Goal: Check status: Check status

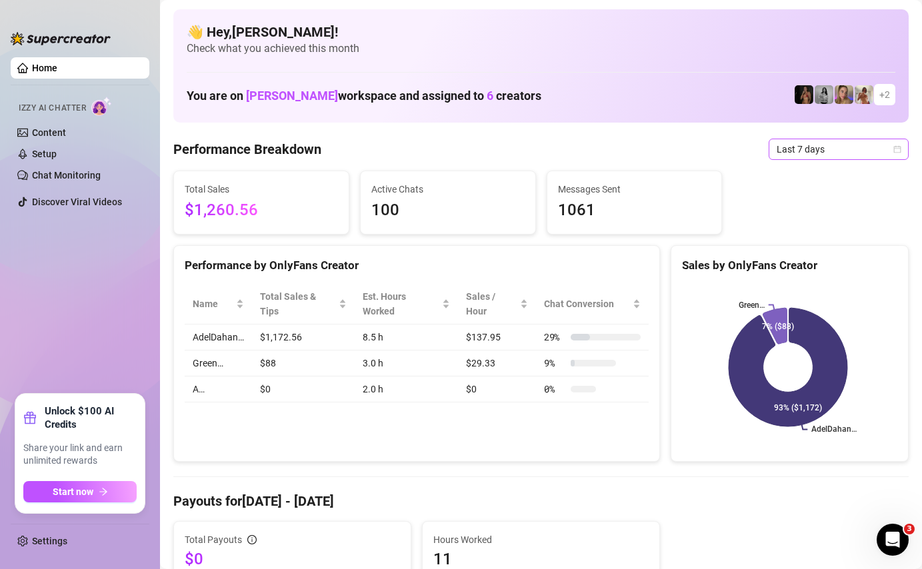
click at [802, 147] on span "Last 7 days" at bounding box center [838, 149] width 124 height 20
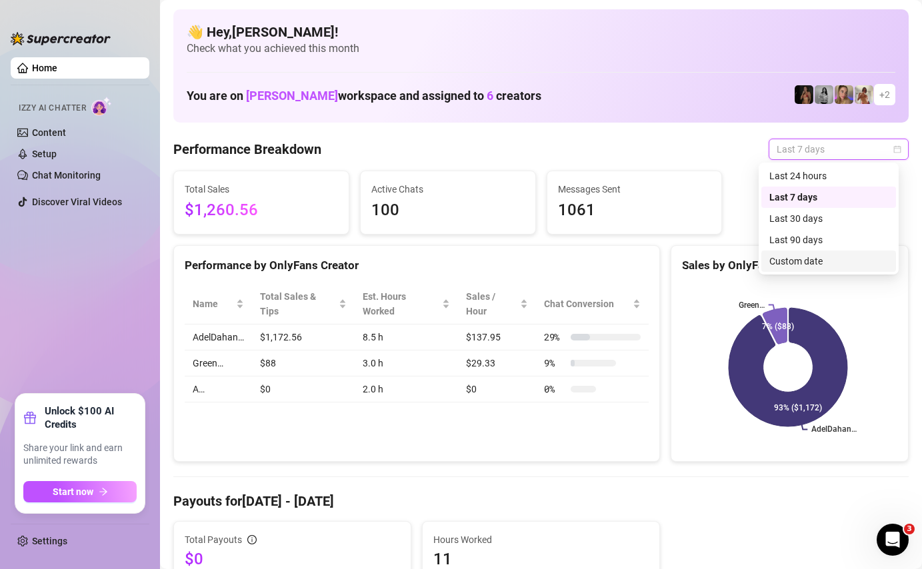
click at [793, 262] on div "Custom date" at bounding box center [828, 261] width 119 height 15
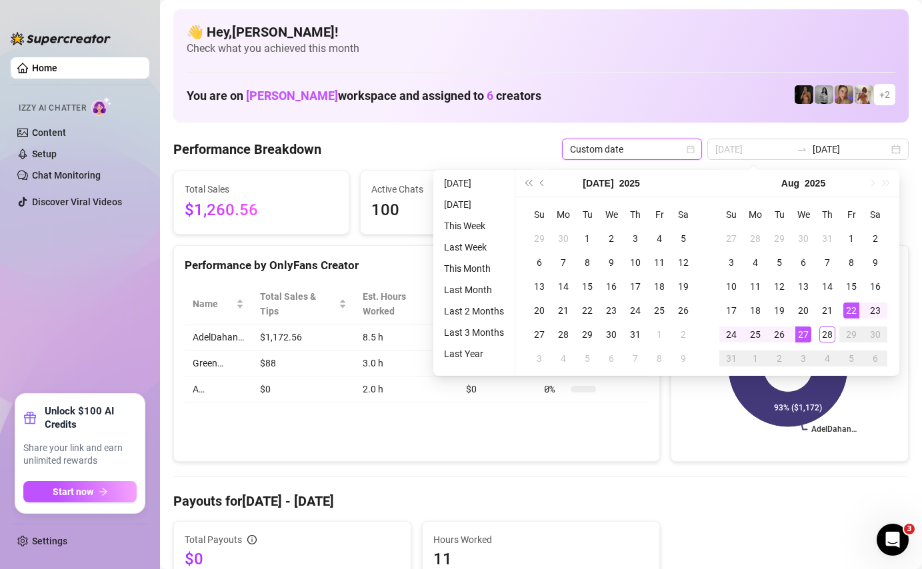
type input "[DATE]"
click at [803, 331] on div "27" at bounding box center [803, 335] width 16 height 16
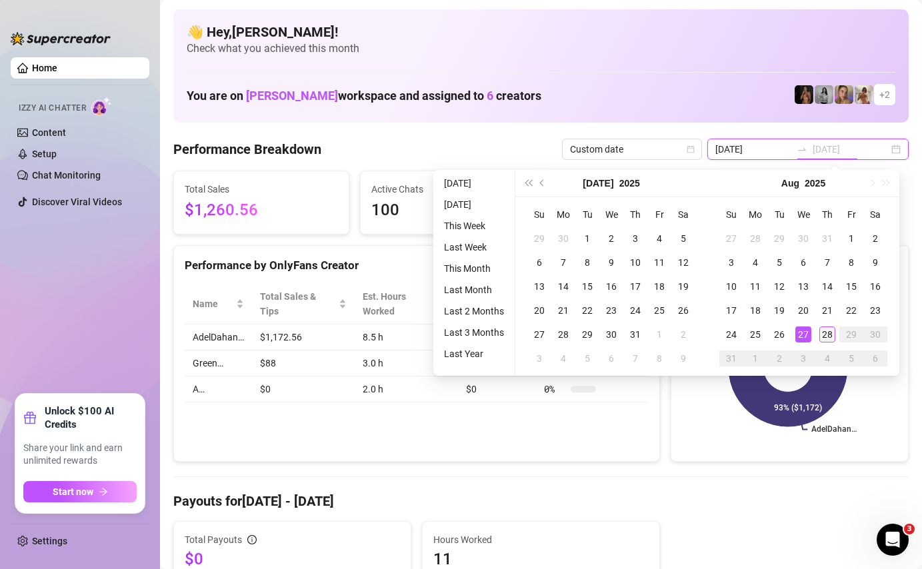
type input "[DATE]"
click at [820, 331] on div "28" at bounding box center [827, 335] width 16 height 16
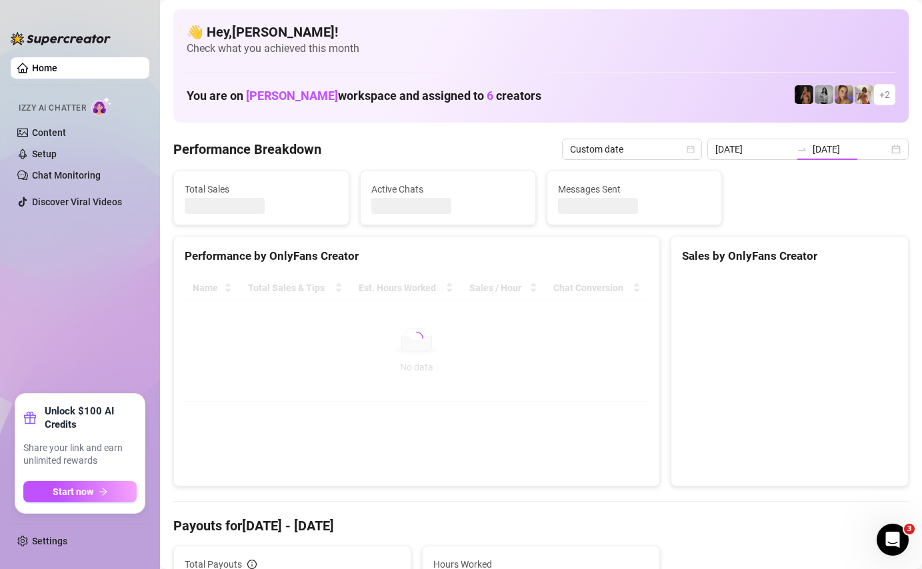
type input "[DATE]"
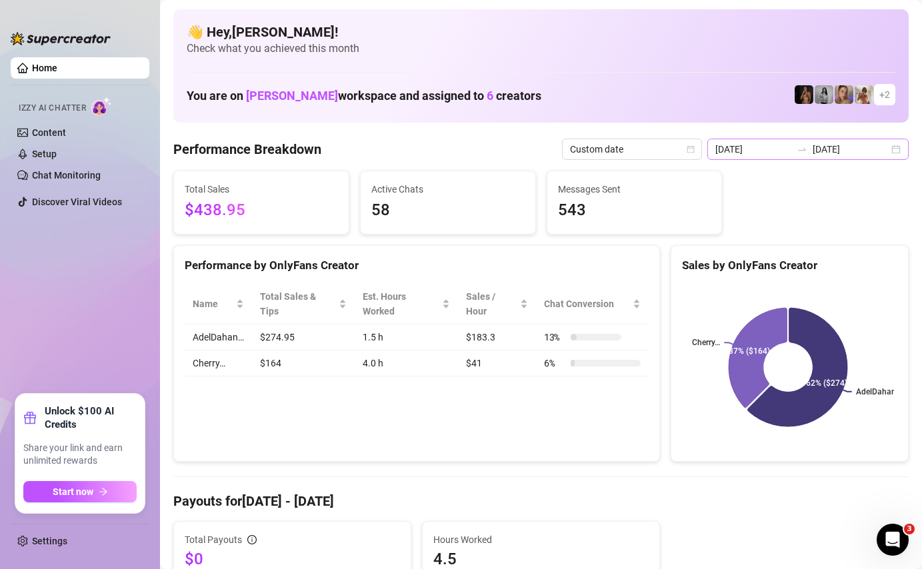
click at [807, 153] on icon "swap-right" at bounding box center [801, 149] width 11 height 11
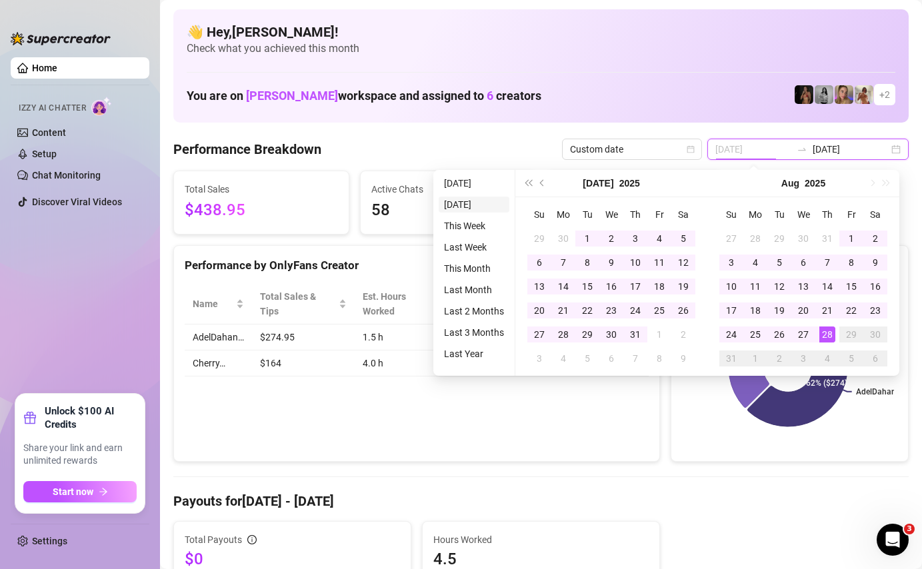
type input "[DATE]"
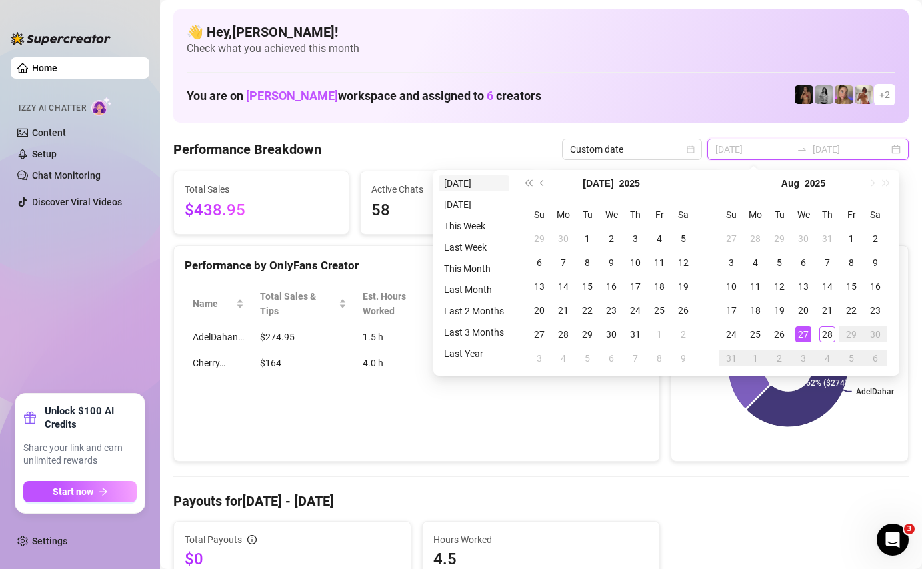
type input "[DATE]"
click at [482, 181] on li "[DATE]" at bounding box center [473, 183] width 71 height 16
type input "[DATE]"
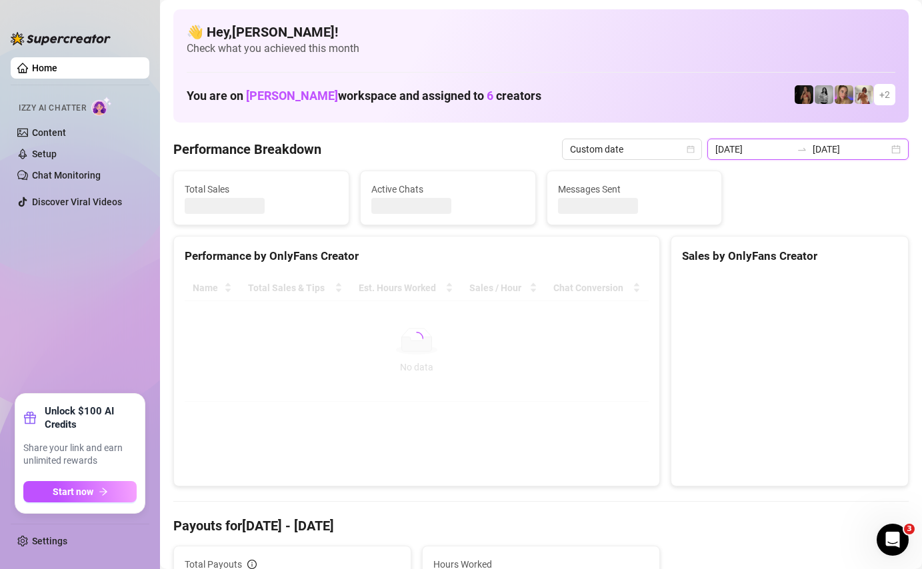
click at [842, 144] on input "[DATE]" at bounding box center [850, 149] width 76 height 15
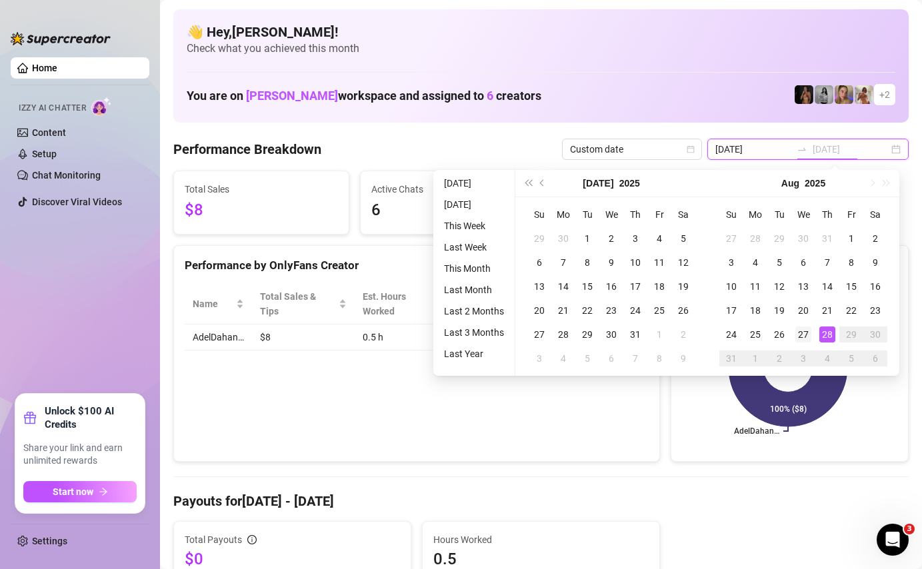
type input "[DATE]"
click at [807, 341] on div "27" at bounding box center [803, 335] width 16 height 16
type input "[DATE]"
click at [819, 331] on div "28" at bounding box center [827, 335] width 16 height 16
type input "[DATE]"
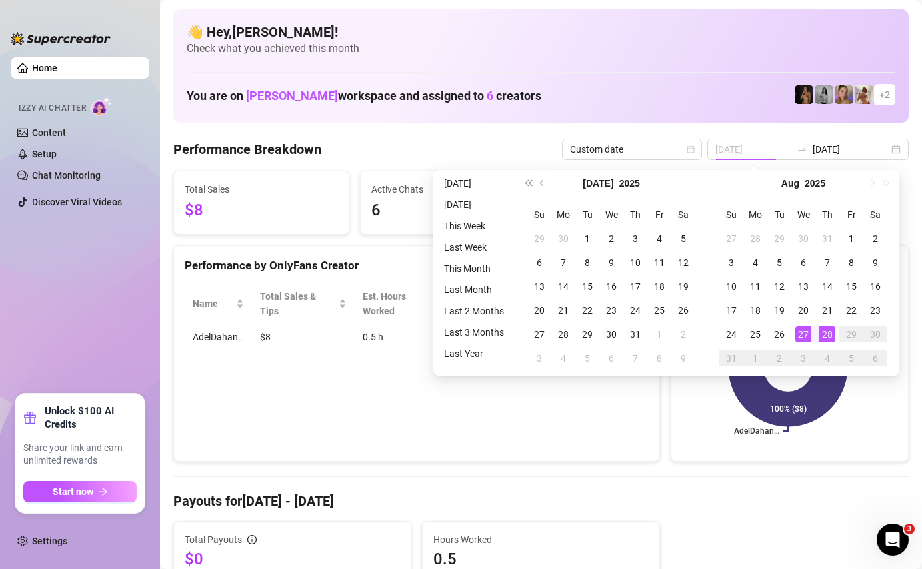
type input "[DATE]"
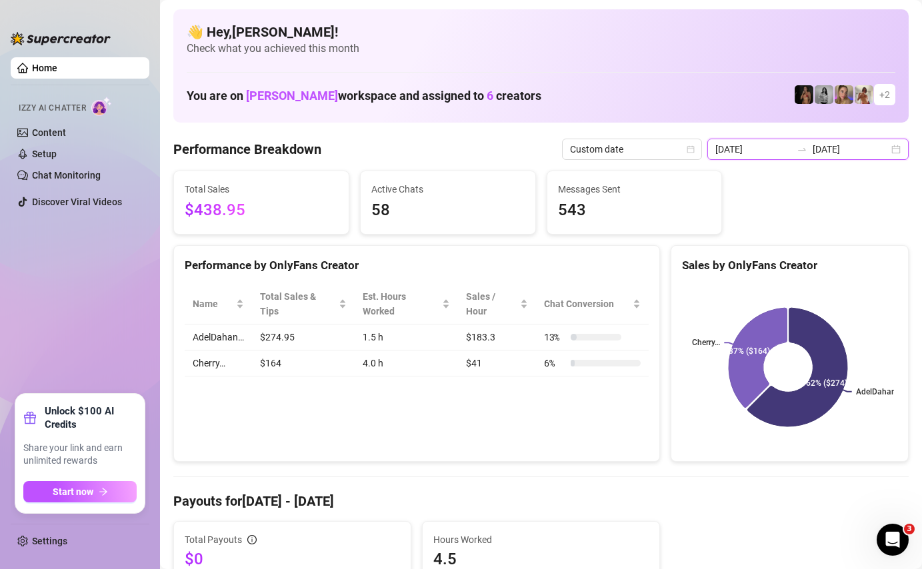
click at [835, 154] on input "[DATE]" at bounding box center [850, 149] width 76 height 15
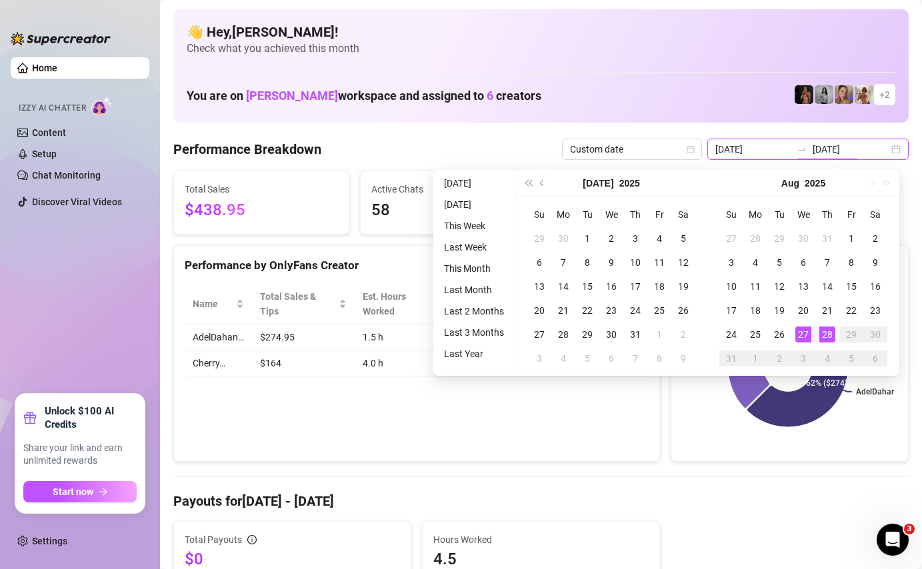
click at [891, 147] on div "[DATE] [DATE]" at bounding box center [807, 149] width 201 height 21
type input "[DATE]"
click at [824, 333] on div "28" at bounding box center [827, 335] width 16 height 16
click at [798, 331] on div "27" at bounding box center [803, 335] width 16 height 16
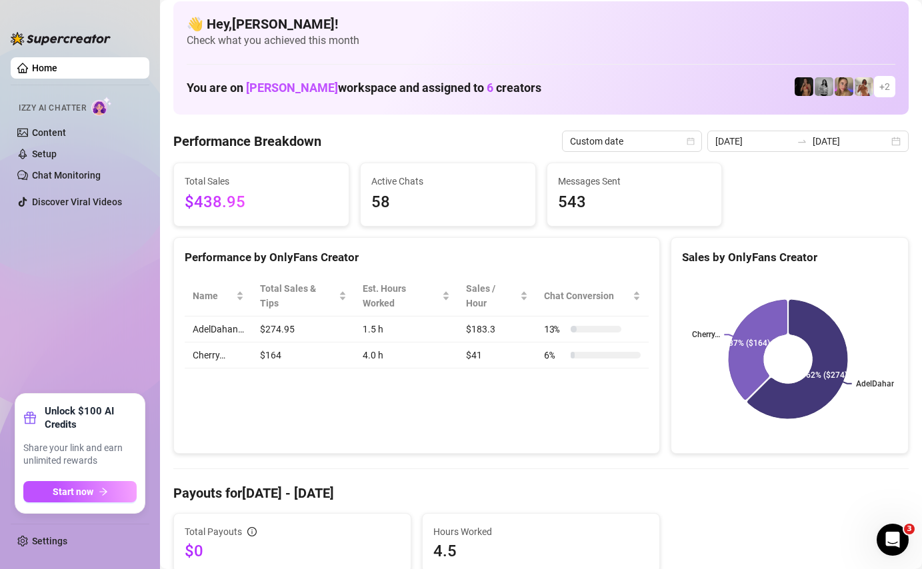
scroll to position [21, 0]
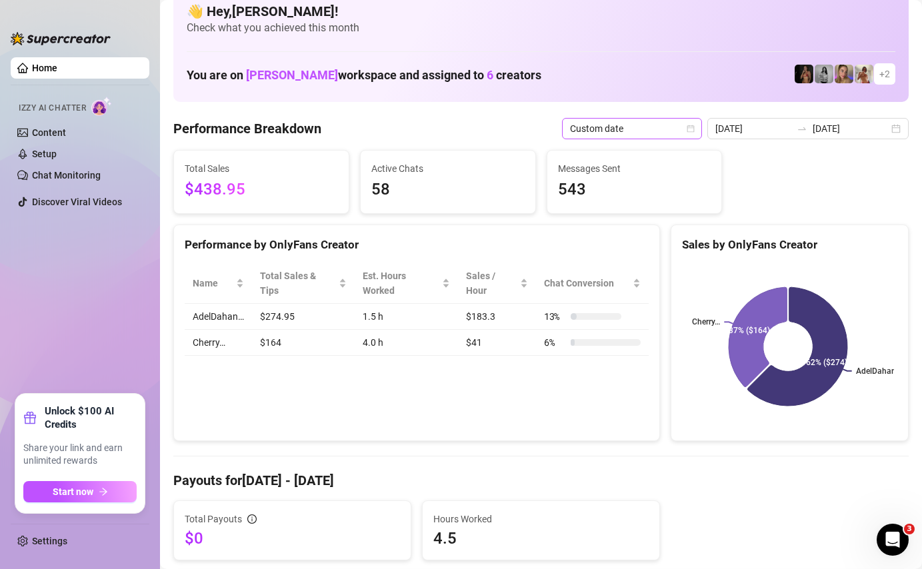
click at [638, 132] on span "Custom date" at bounding box center [632, 129] width 124 height 20
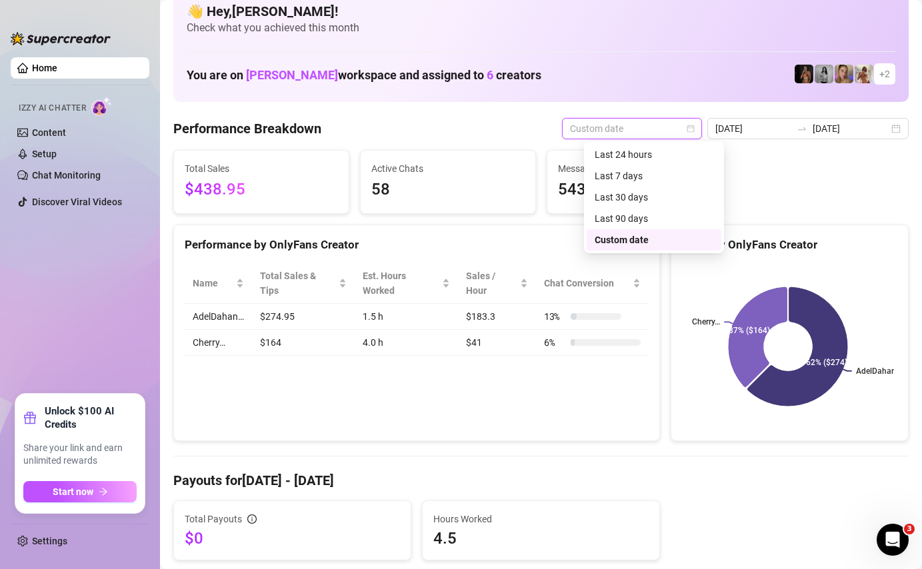
click at [638, 241] on div "Custom date" at bounding box center [653, 240] width 119 height 15
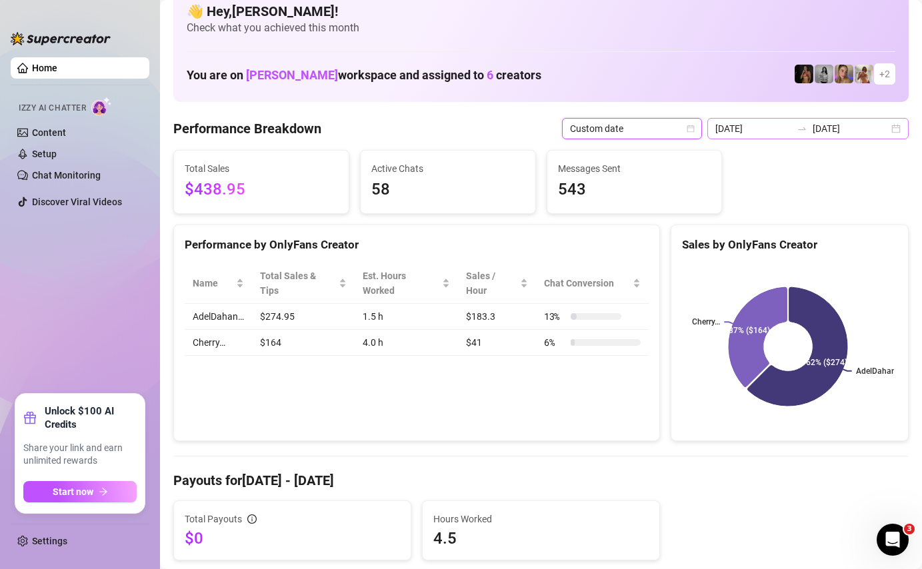
click at [886, 130] on div "[DATE] [DATE]" at bounding box center [807, 128] width 201 height 21
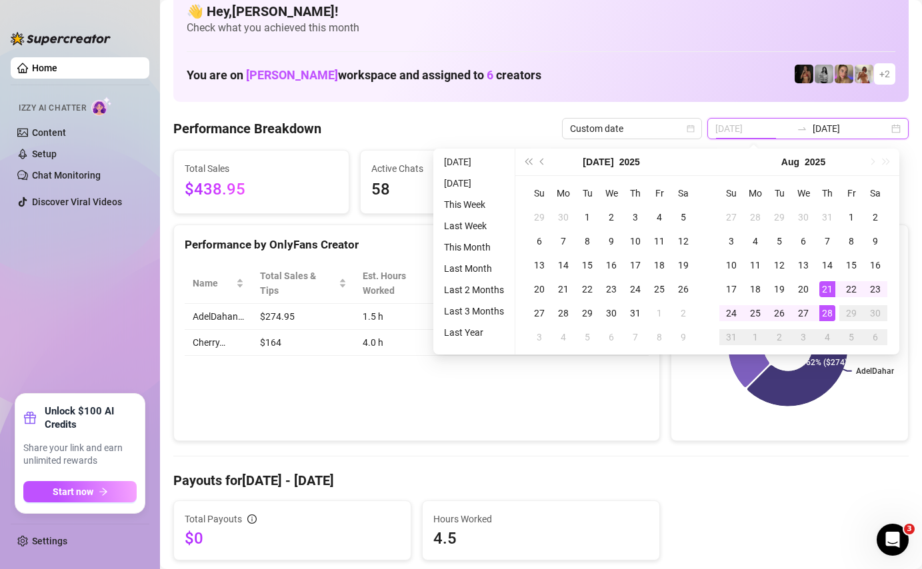
type input "[DATE]"
click at [826, 315] on div "28" at bounding box center [827, 313] width 16 height 16
type input "[DATE]"
click at [808, 314] on div "27" at bounding box center [803, 313] width 16 height 16
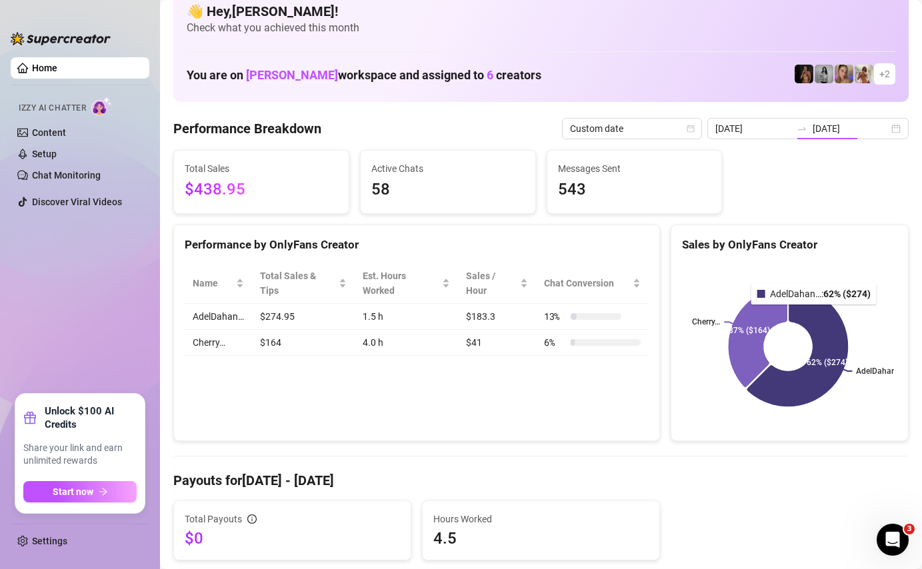
type input "[DATE]"
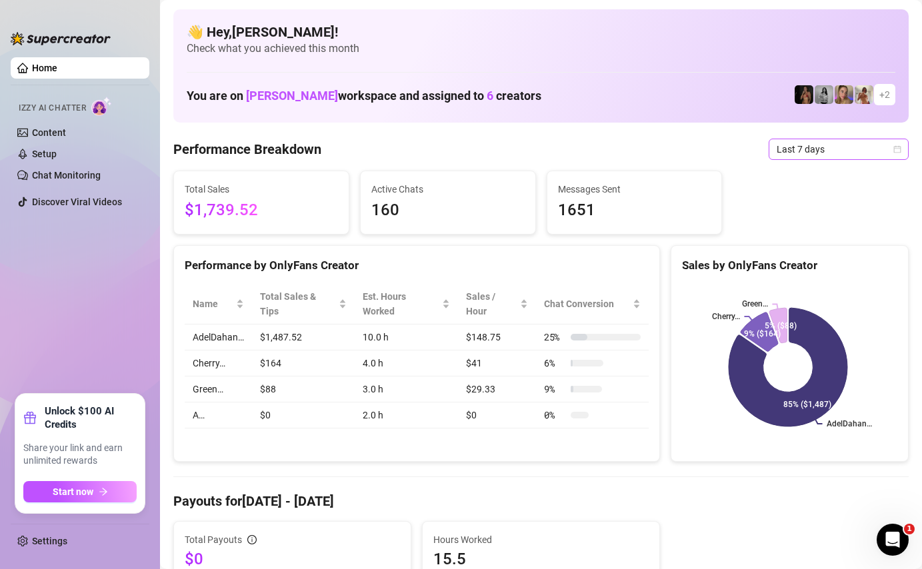
click at [805, 147] on span "Last 7 days" at bounding box center [838, 149] width 124 height 20
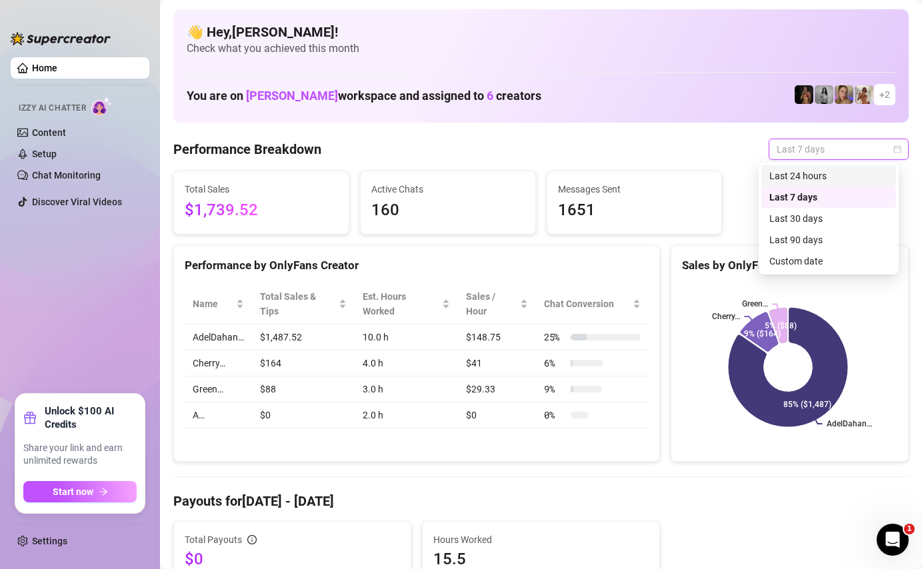
click at [821, 181] on div "Last 24 hours" at bounding box center [828, 176] width 119 height 15
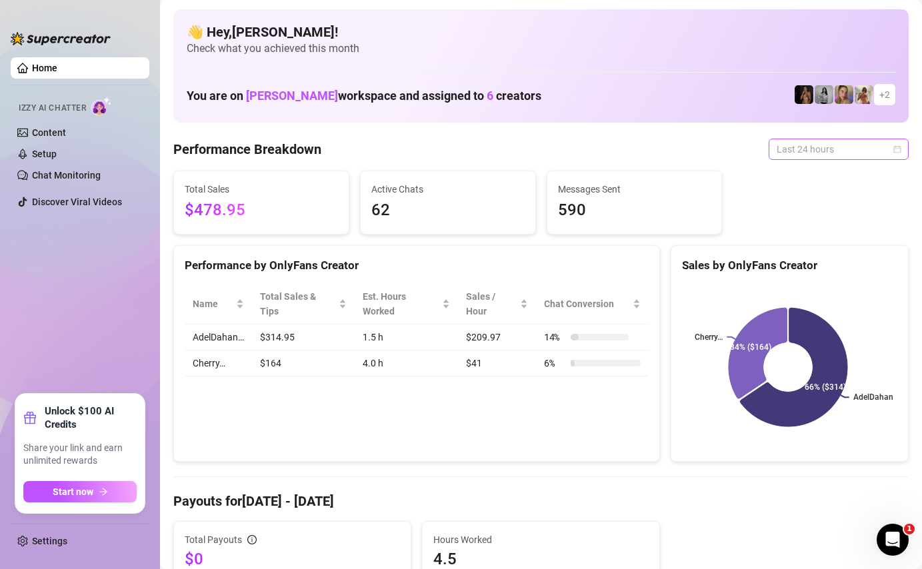
click at [798, 147] on span "Last 24 hours" at bounding box center [838, 149] width 124 height 20
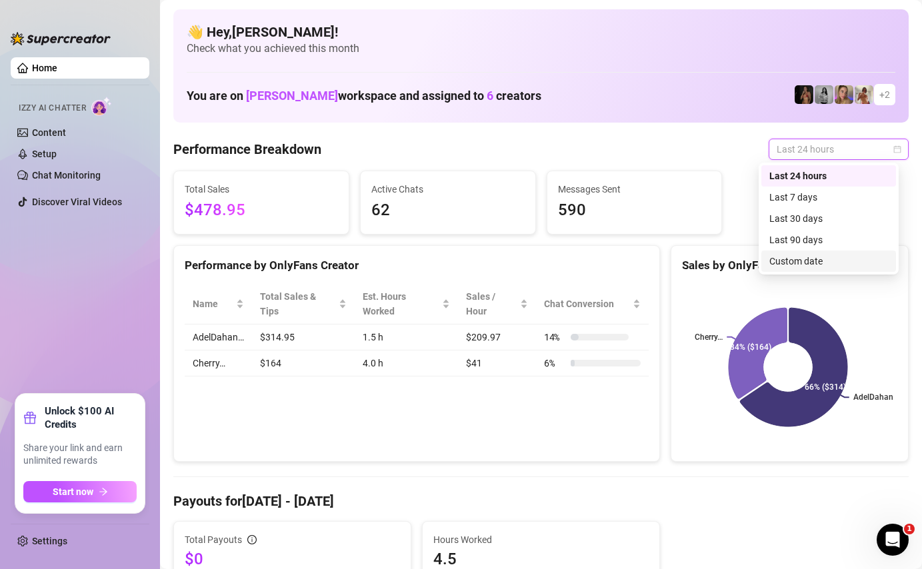
click at [784, 262] on div "Custom date" at bounding box center [828, 261] width 119 height 15
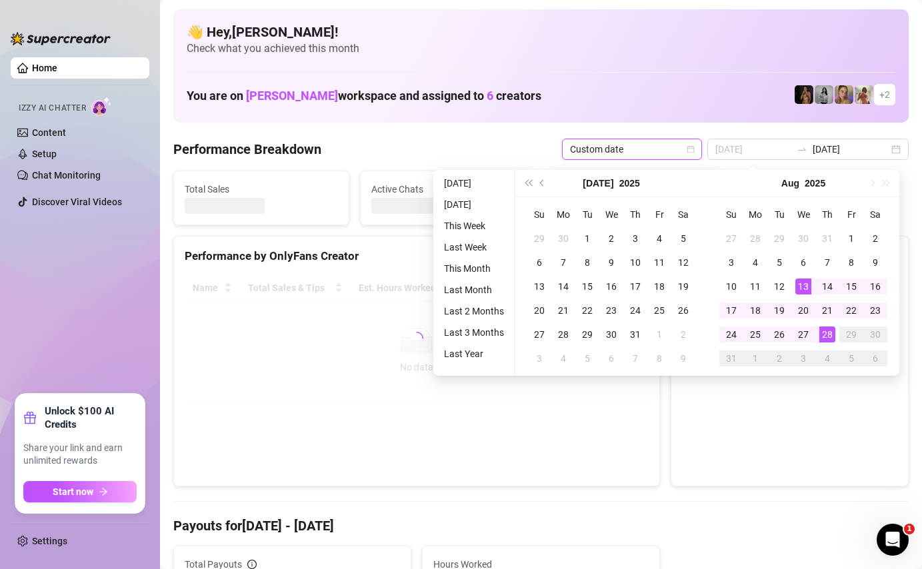
type input "[DATE]"
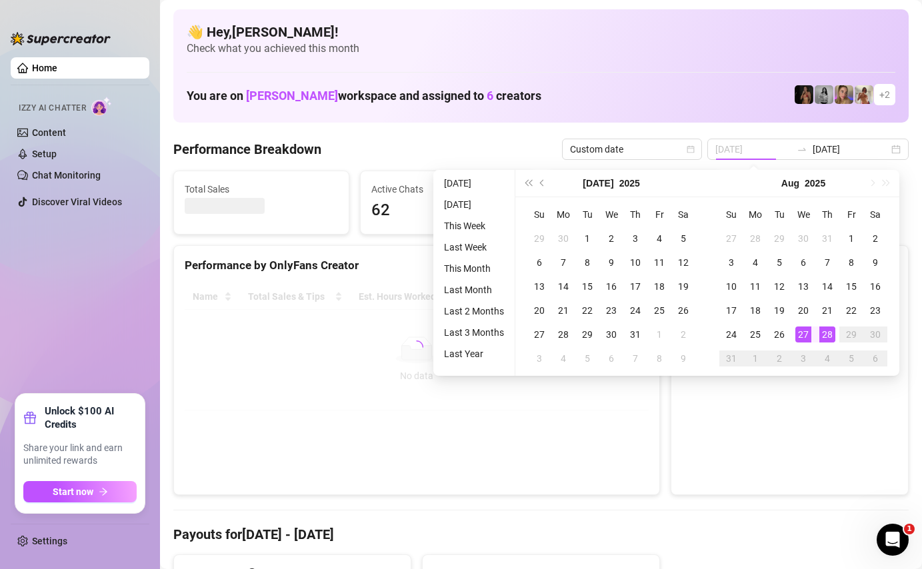
click at [802, 331] on div "27" at bounding box center [803, 335] width 16 height 16
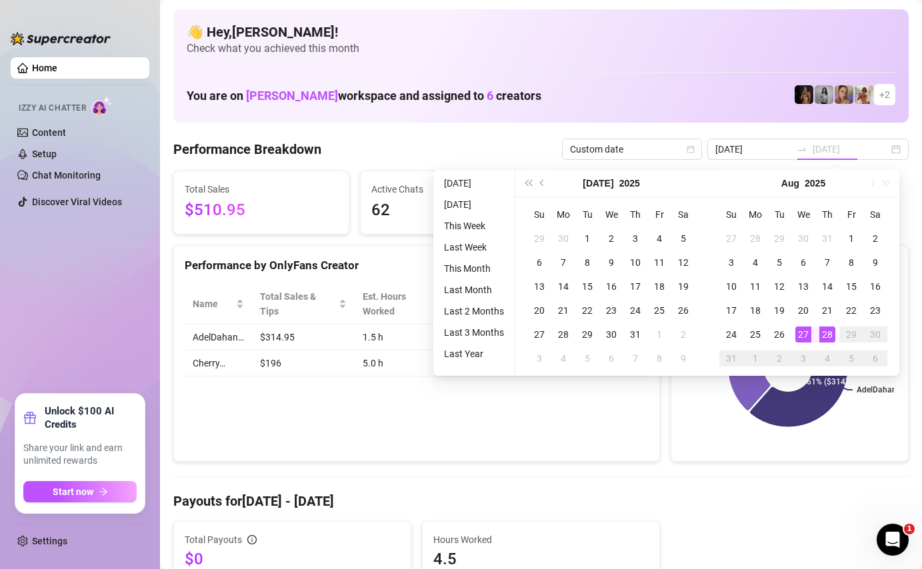
click at [826, 332] on div "28" at bounding box center [827, 335] width 16 height 16
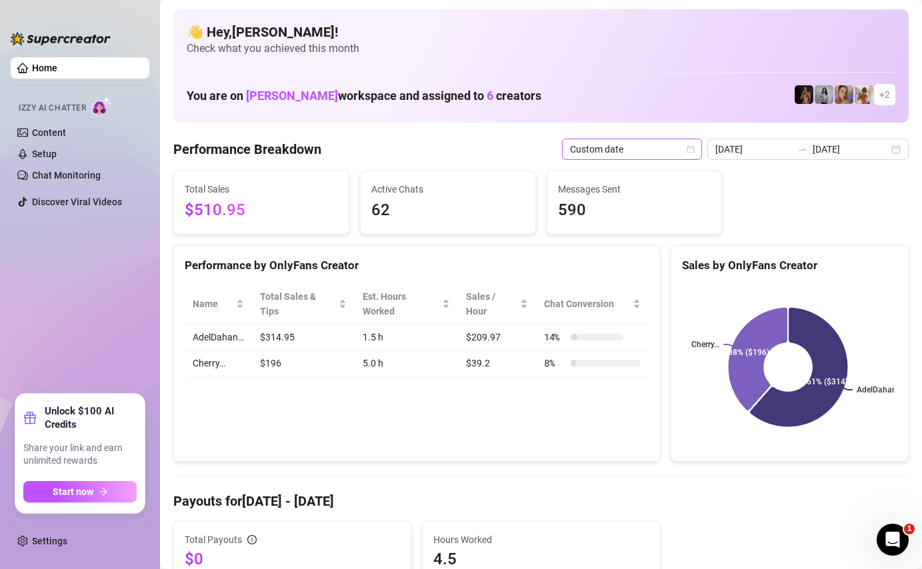
click at [660, 154] on span "Custom date" at bounding box center [632, 149] width 124 height 20
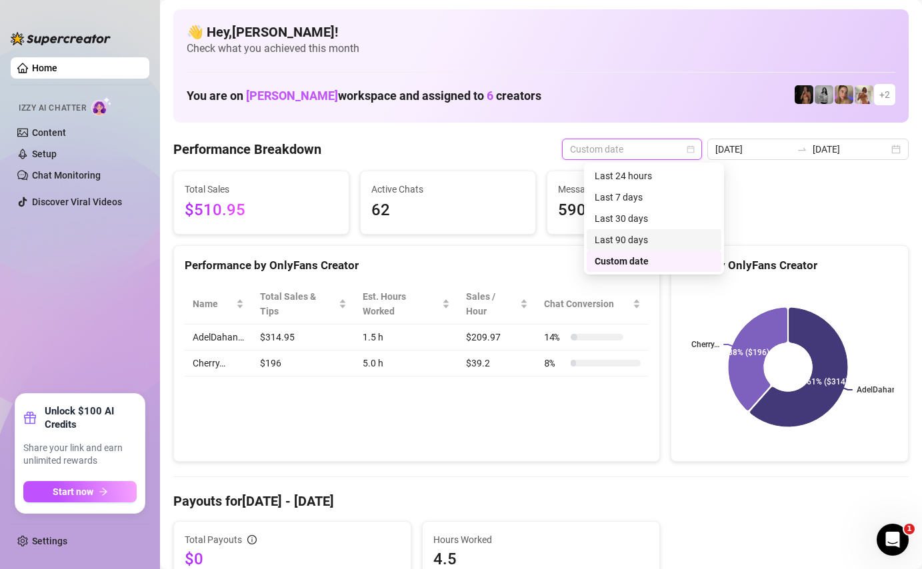
click at [625, 237] on div "Last 90 days" at bounding box center [653, 240] width 119 height 15
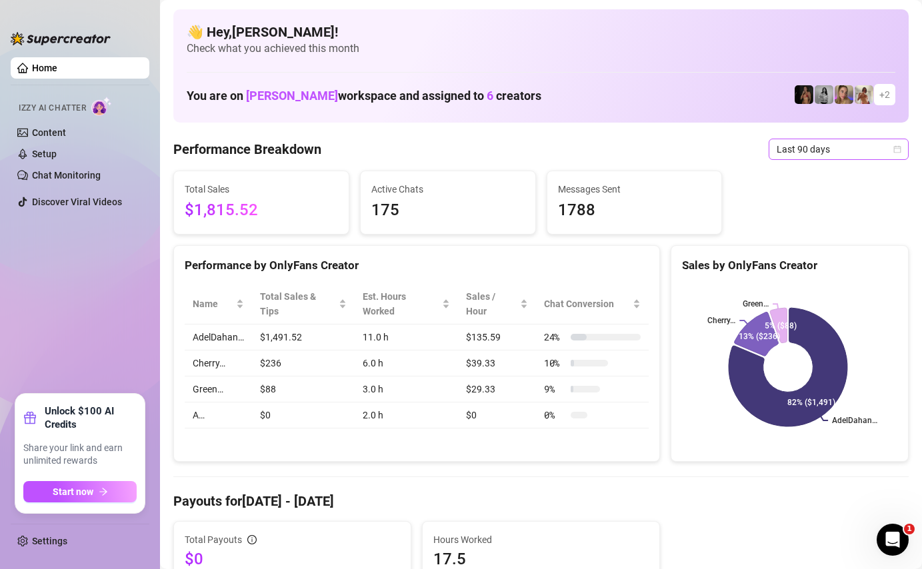
click at [799, 139] on div "Last 90 days" at bounding box center [838, 149] width 140 height 21
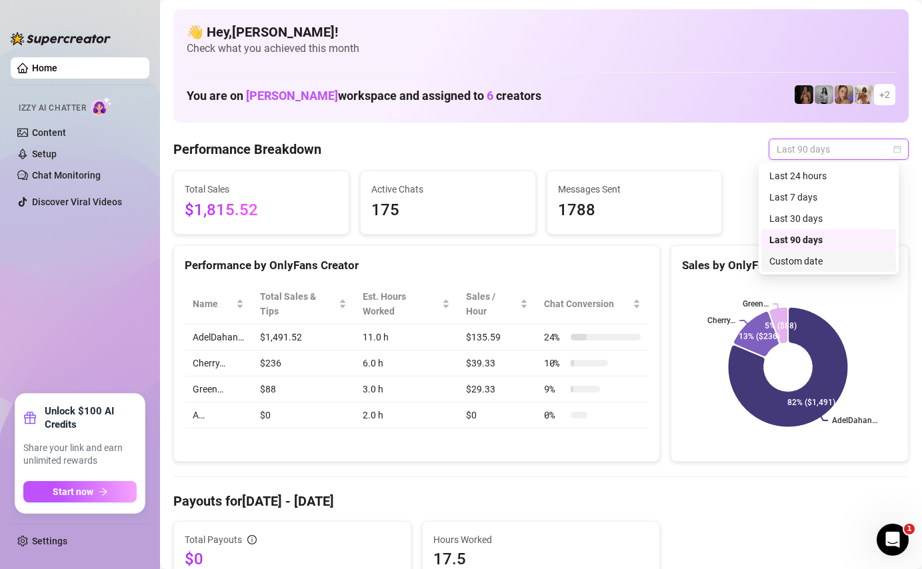
click at [796, 258] on div "Custom date" at bounding box center [828, 261] width 119 height 15
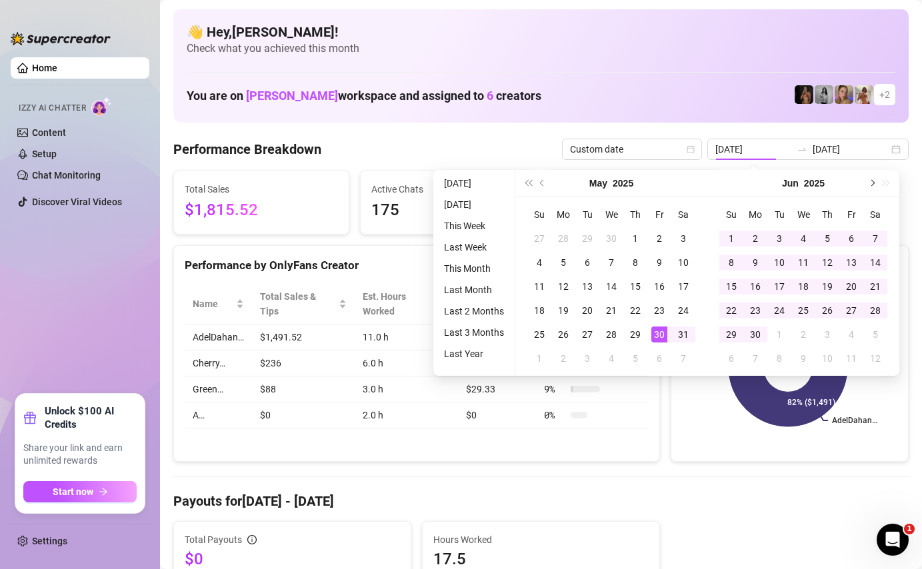
click at [866, 178] on button "Next month (PageDown)" at bounding box center [871, 183] width 15 height 27
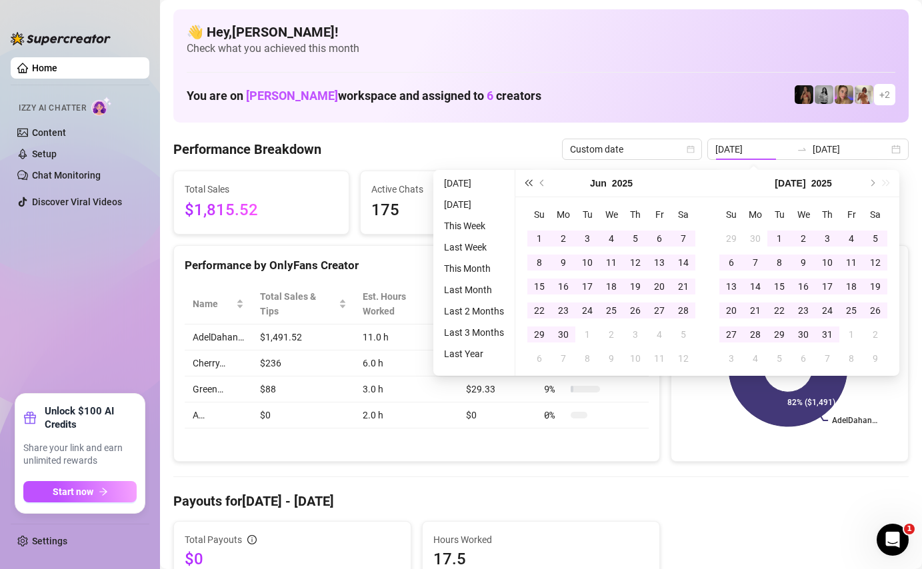
click at [526, 185] on span "Last year (Control + left)" at bounding box center [527, 183] width 7 height 7
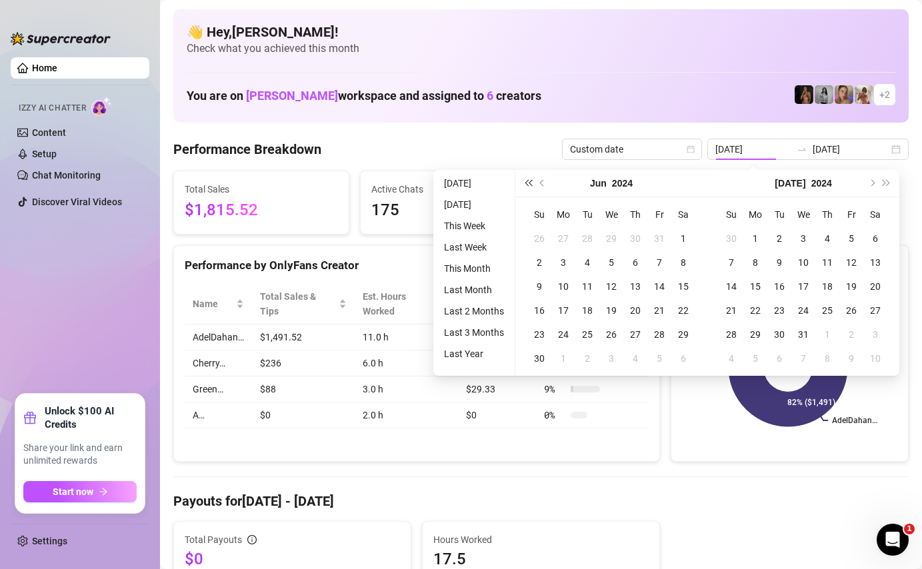
click at [526, 185] on span "Last year (Control + left)" at bounding box center [527, 183] width 7 height 7
click at [880, 179] on button "Next year (Control + right)" at bounding box center [886, 183] width 15 height 27
type input "2025-05-30"
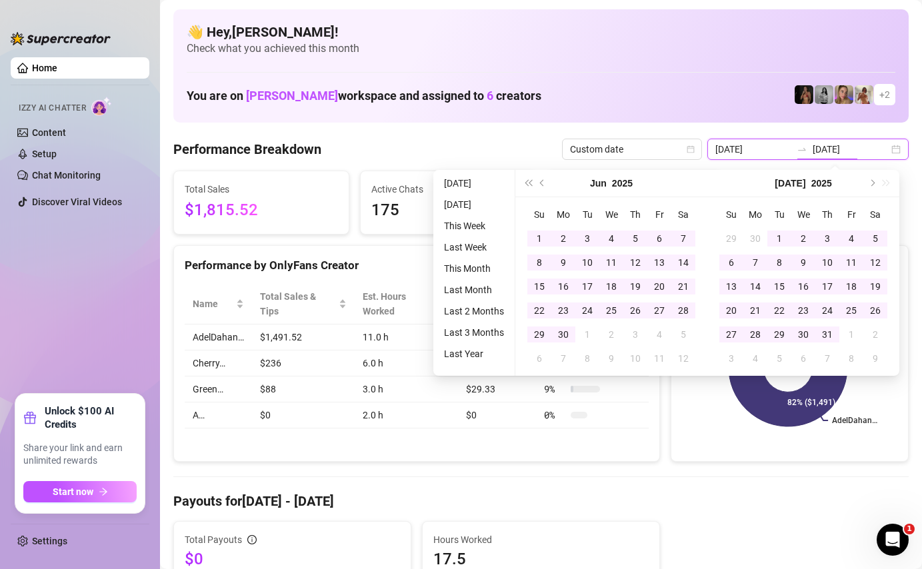
click at [858, 153] on input "[DATE]" at bounding box center [850, 149] width 76 height 15
click at [886, 149] on div "2025-05-30 2025-08-28" at bounding box center [807, 149] width 201 height 21
click at [888, 147] on div "2025-05-30 2025-08-28" at bounding box center [807, 149] width 201 height 21
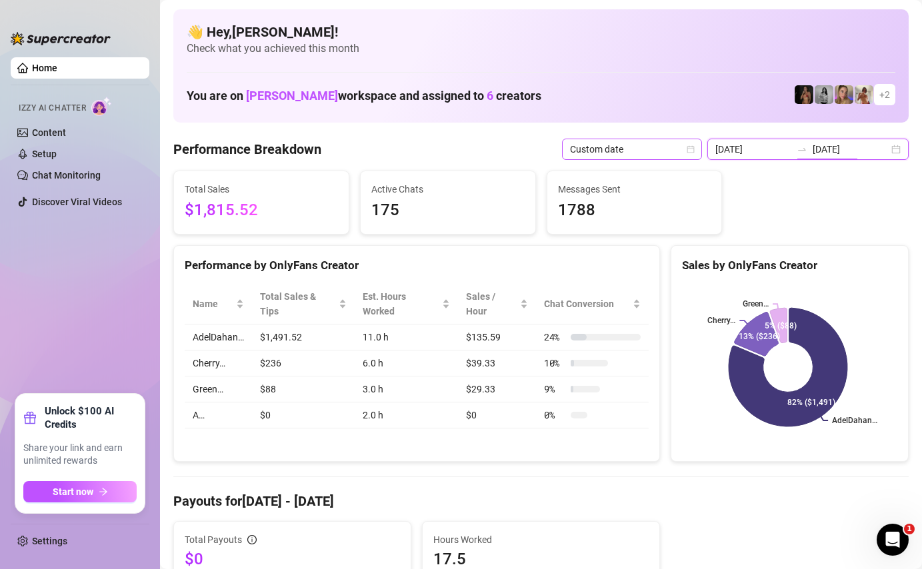
click at [626, 151] on span "Custom date" at bounding box center [632, 149] width 124 height 20
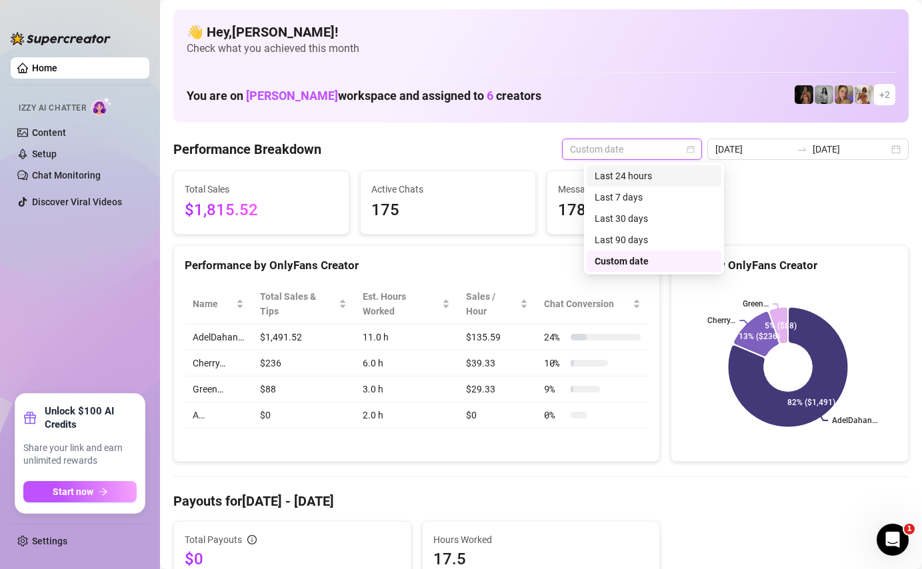
click at [632, 181] on div "Last 24 hours" at bounding box center [653, 176] width 119 height 15
